Goal: Find specific page/section: Find specific page/section

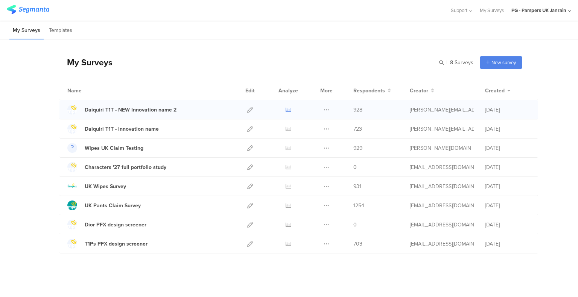
click at [286, 107] on icon at bounding box center [288, 110] width 6 height 6
